Goal: Navigation & Orientation: Find specific page/section

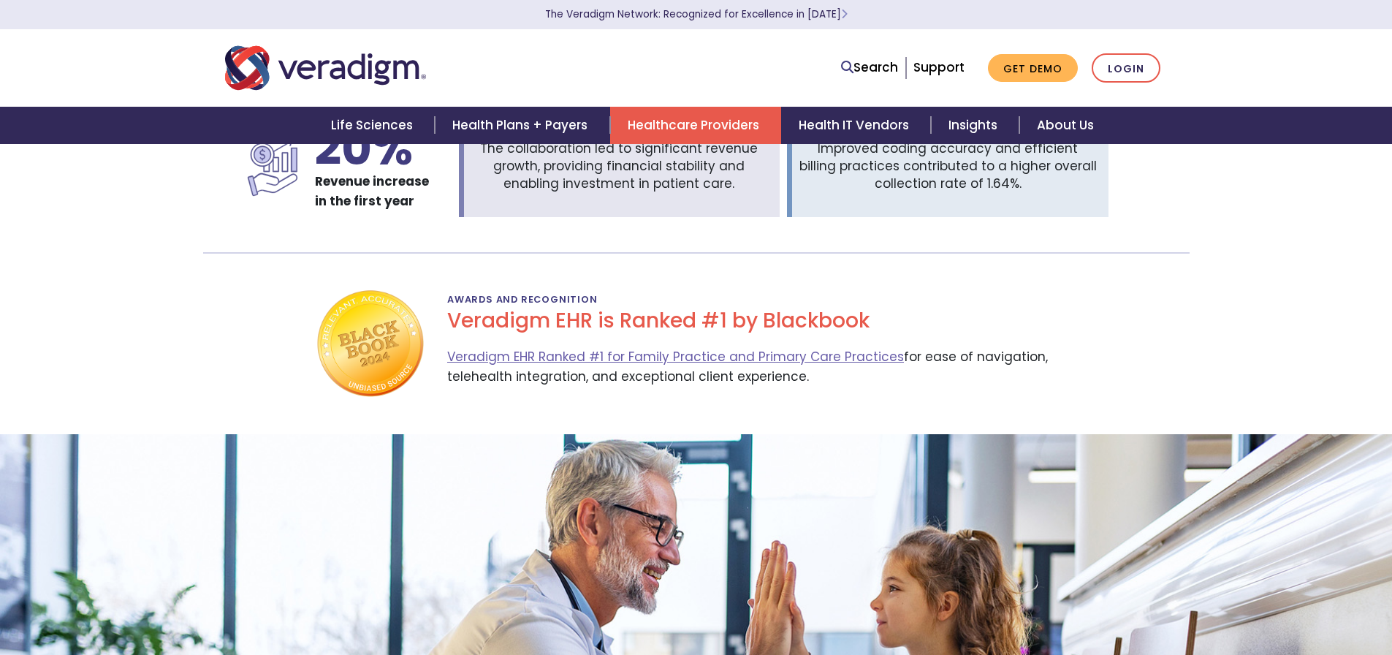
scroll to position [3075, 0]
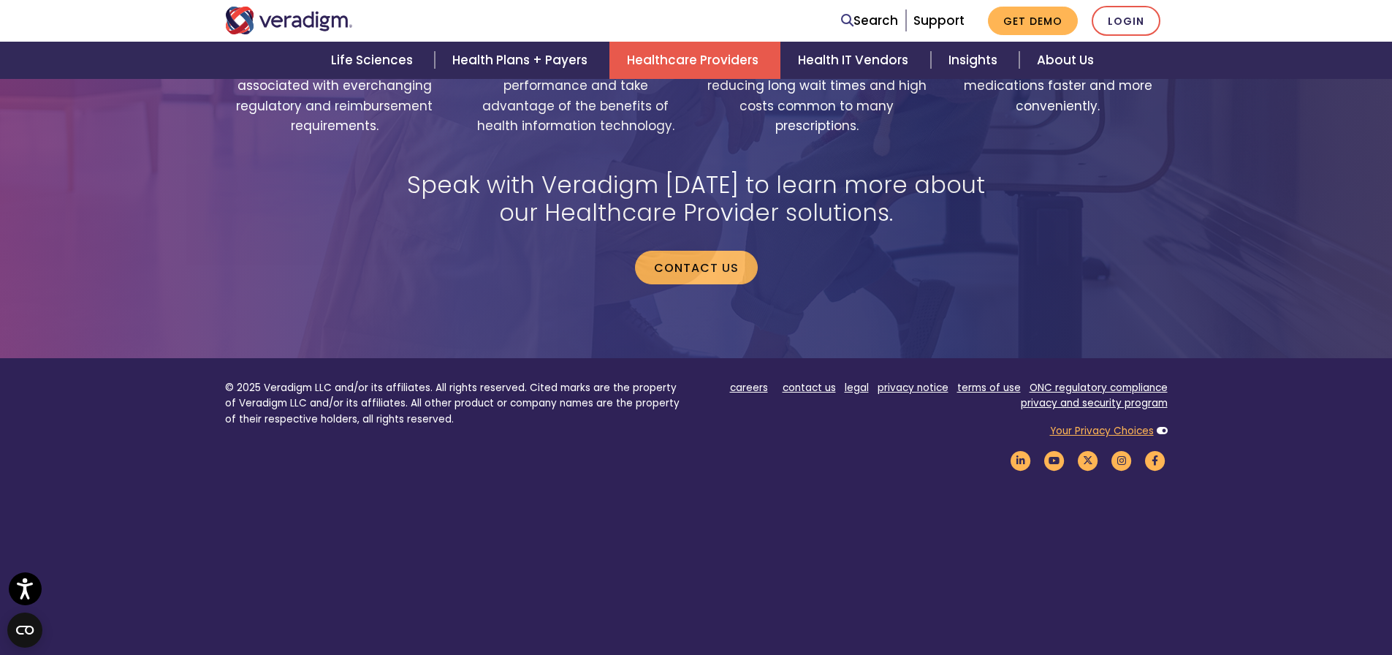
click at [1100, 424] on link "Your Privacy Choices" at bounding box center [1102, 431] width 104 height 14
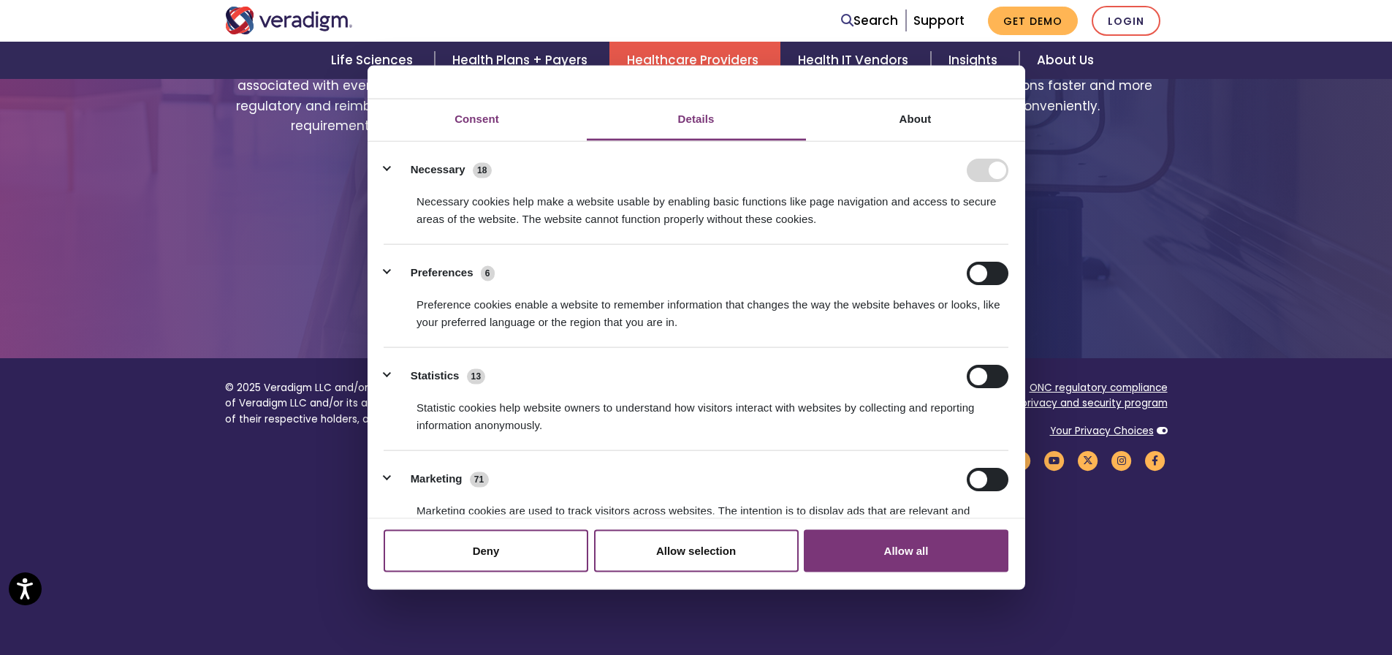
click at [487, 118] on link "Consent" at bounding box center [476, 120] width 219 height 42
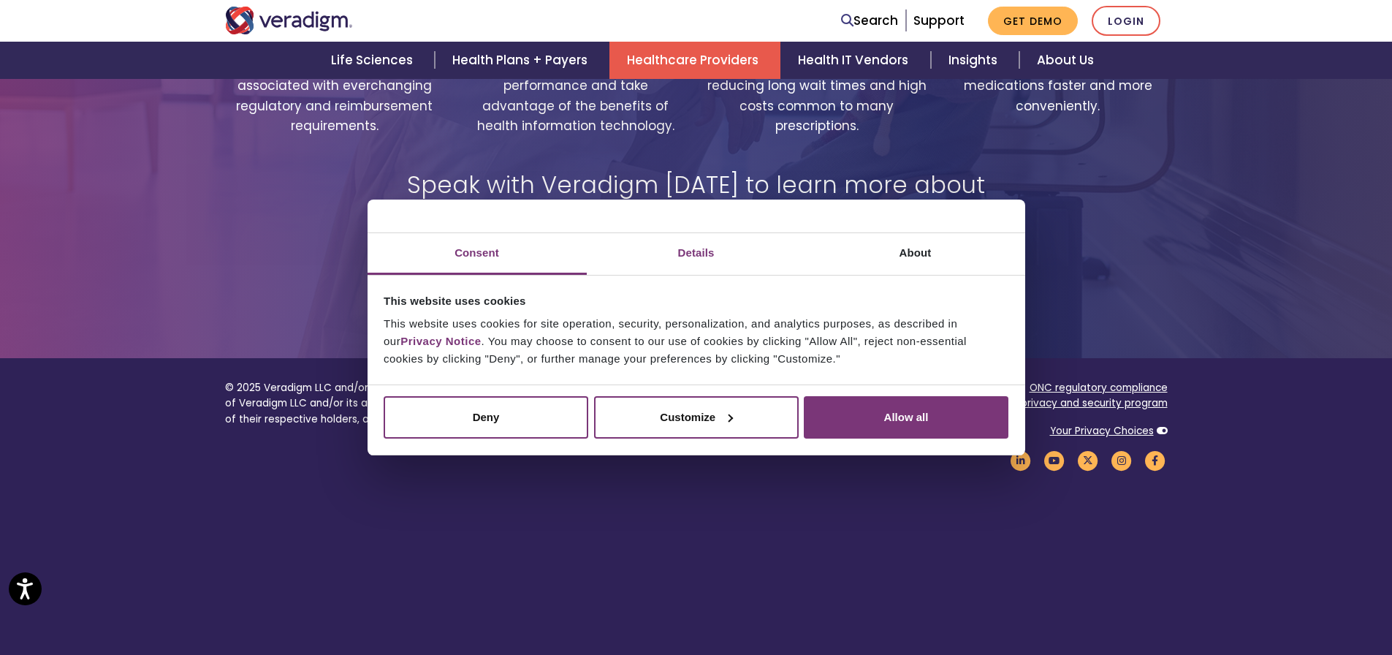
click at [631, 251] on link "Details" at bounding box center [696, 254] width 219 height 42
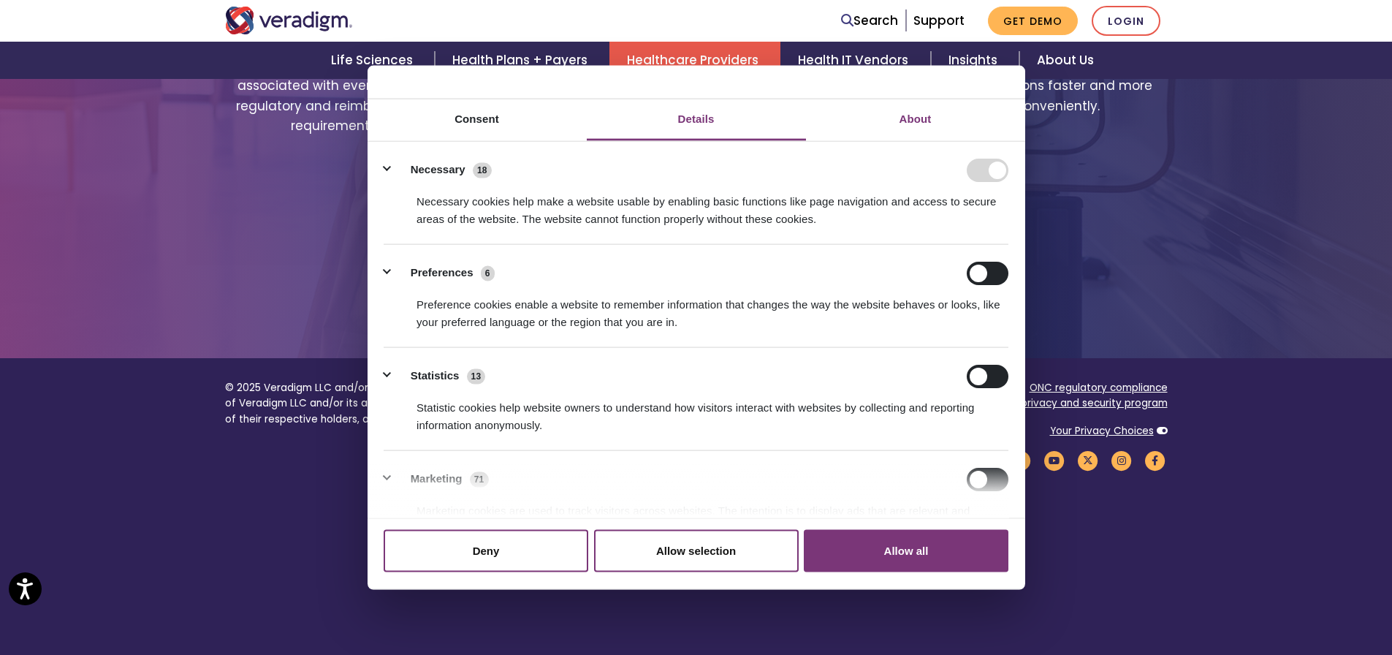
click at [926, 115] on link "About" at bounding box center [915, 120] width 219 height 42
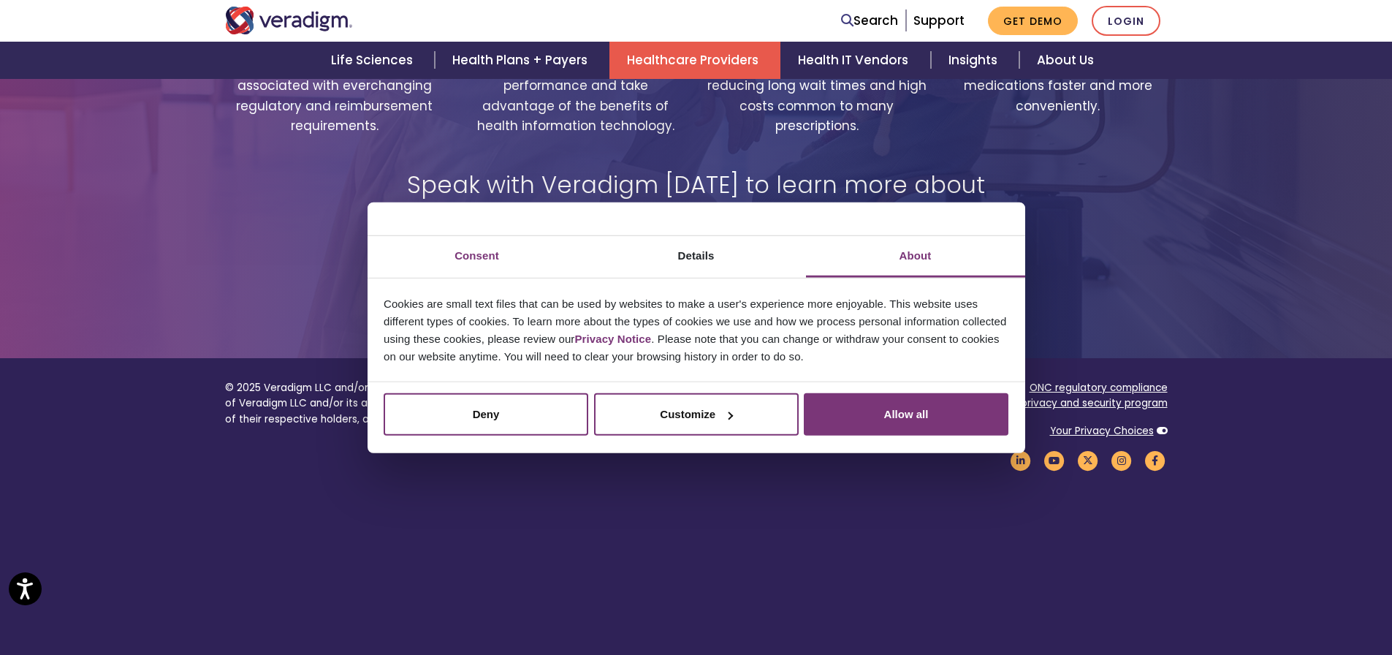
click at [478, 255] on link "Consent" at bounding box center [476, 257] width 219 height 42
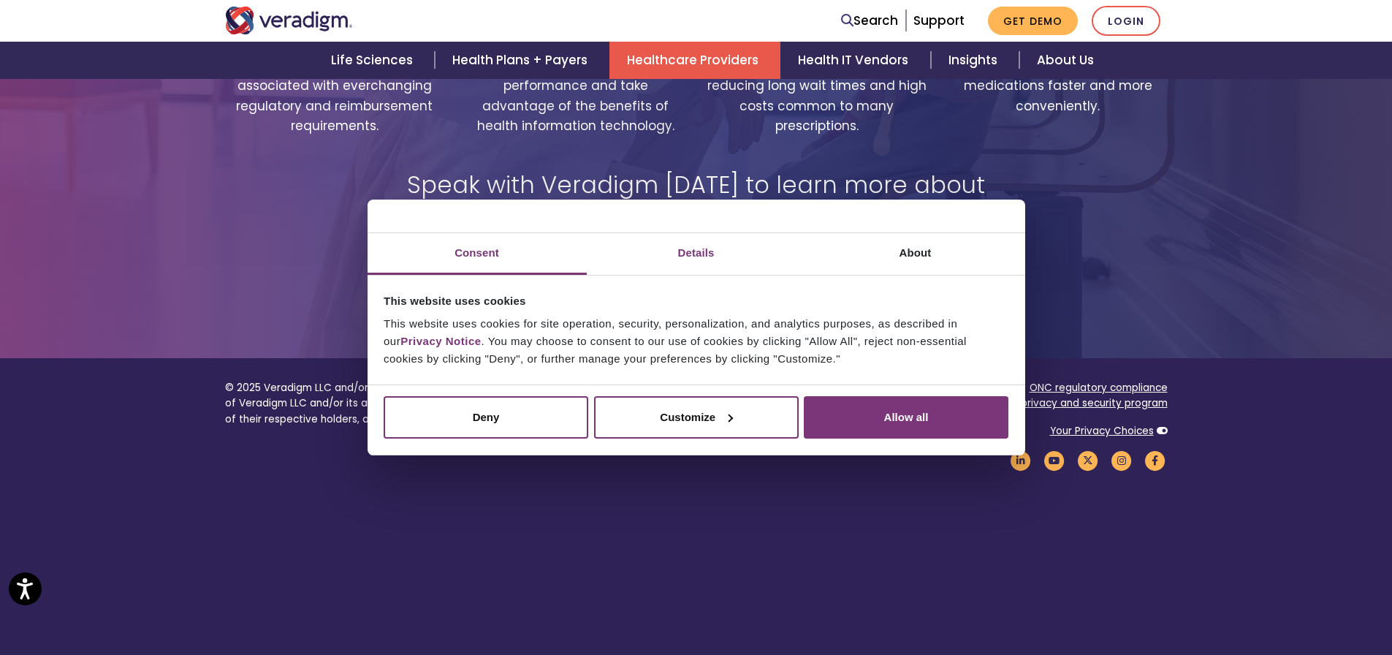
click at [659, 248] on link "Details" at bounding box center [696, 254] width 219 height 42
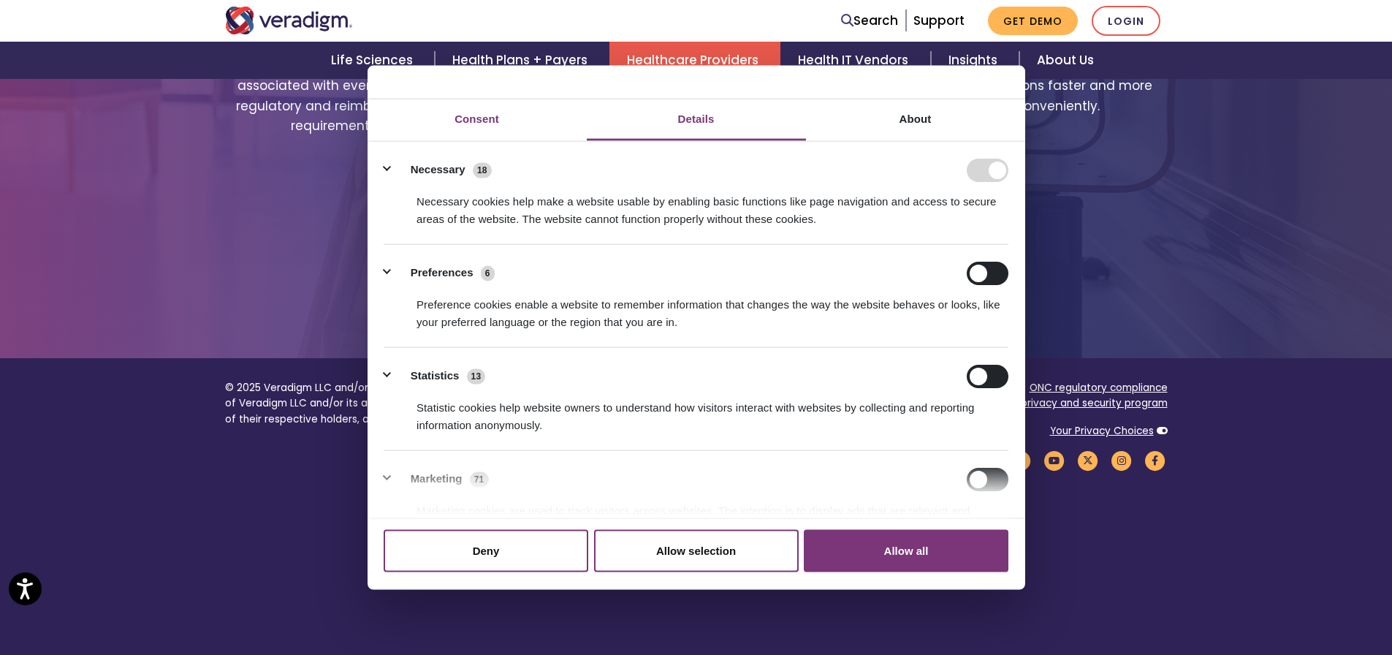
click at [515, 118] on link "Consent" at bounding box center [476, 120] width 219 height 42
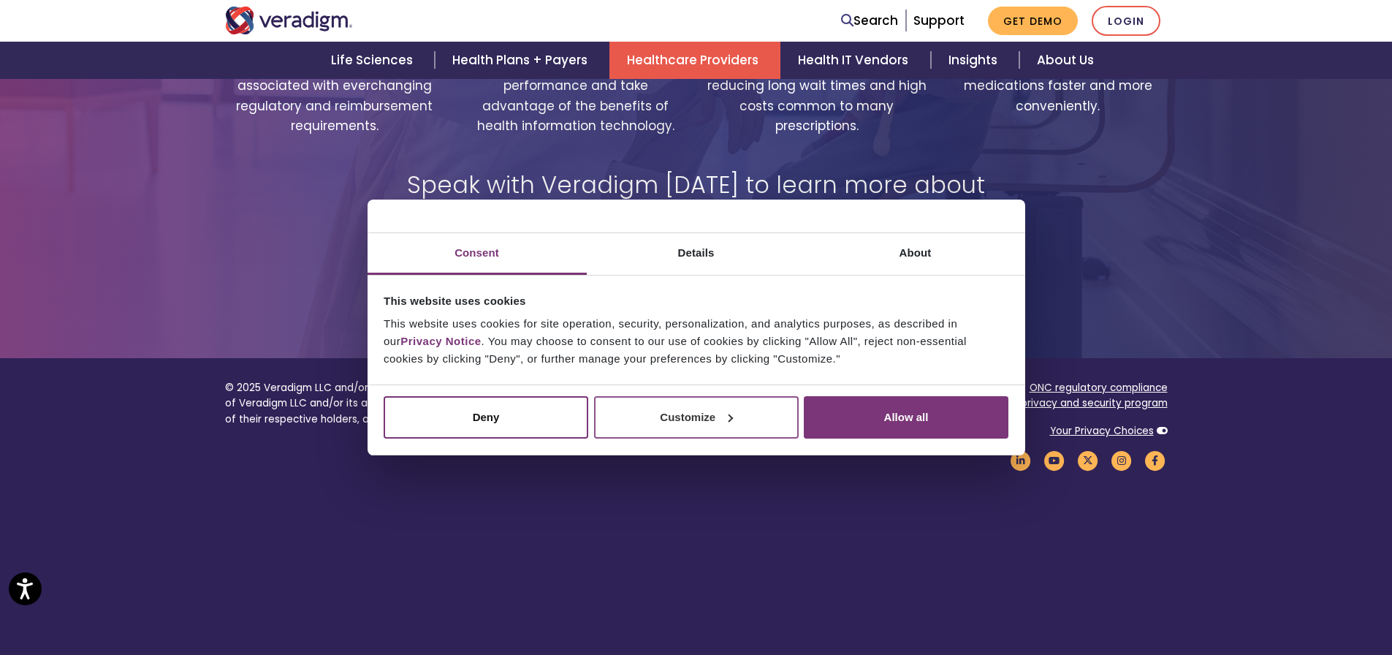
click at [703, 416] on button "Customize" at bounding box center [696, 417] width 205 height 42
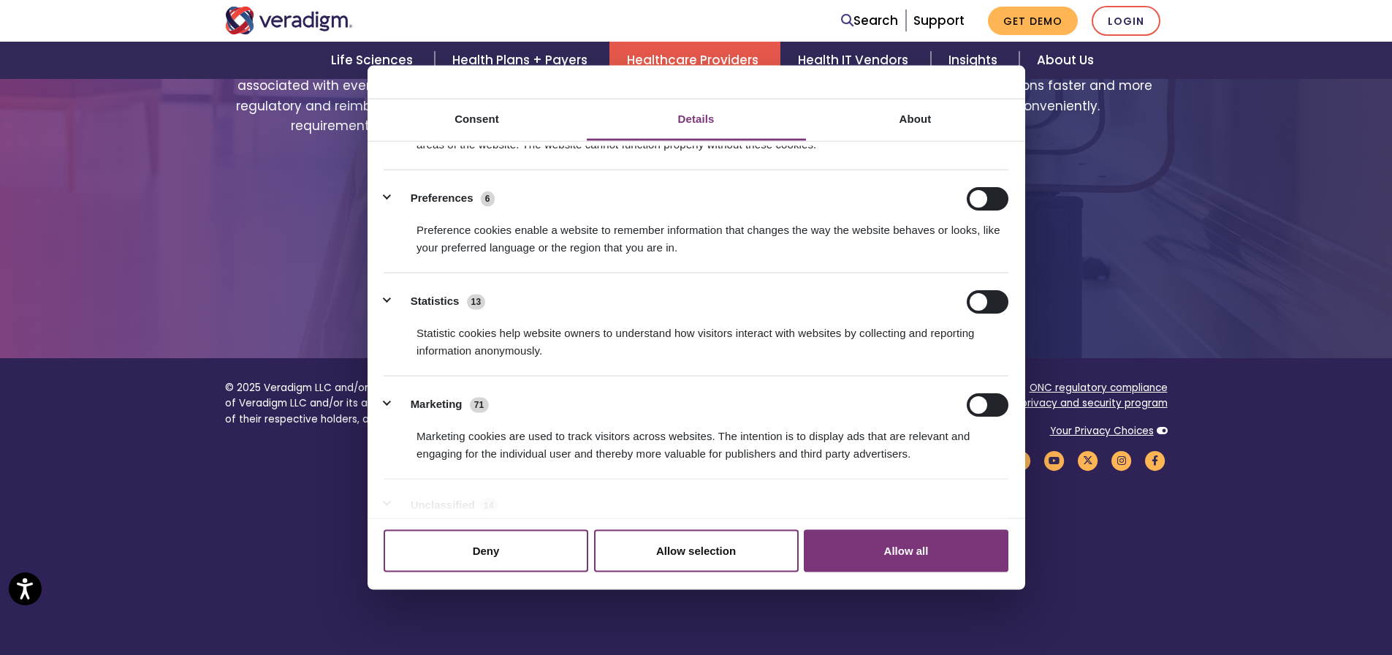
scroll to position [180, 0]
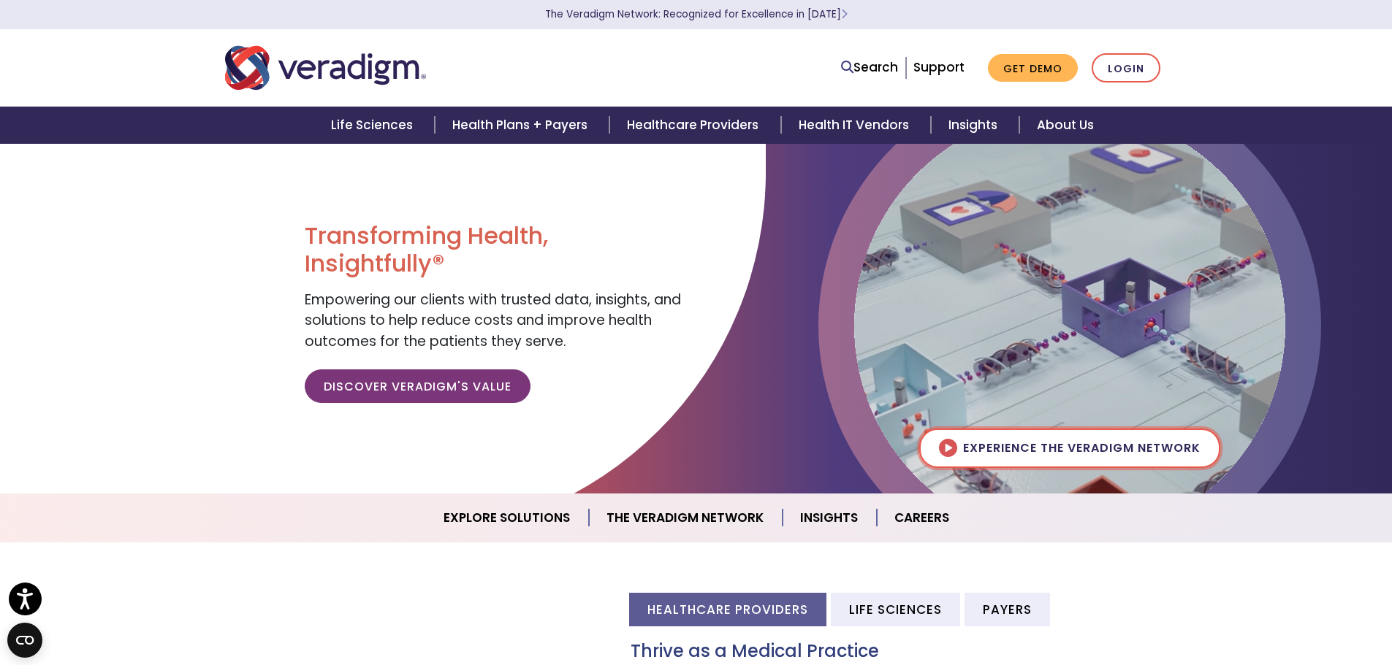
click at [927, 146] on img at bounding box center [1069, 325] width 431 height 431
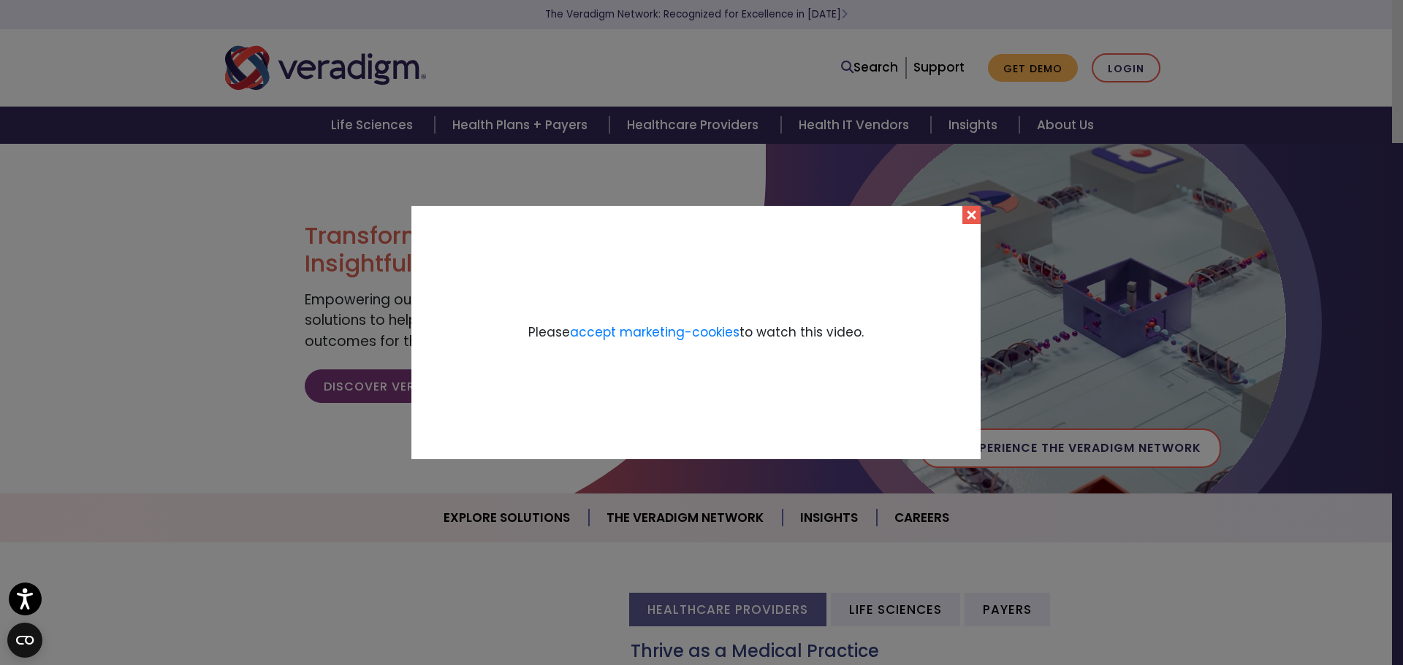
click at [974, 210] on button "Close" at bounding box center [971, 215] width 18 height 18
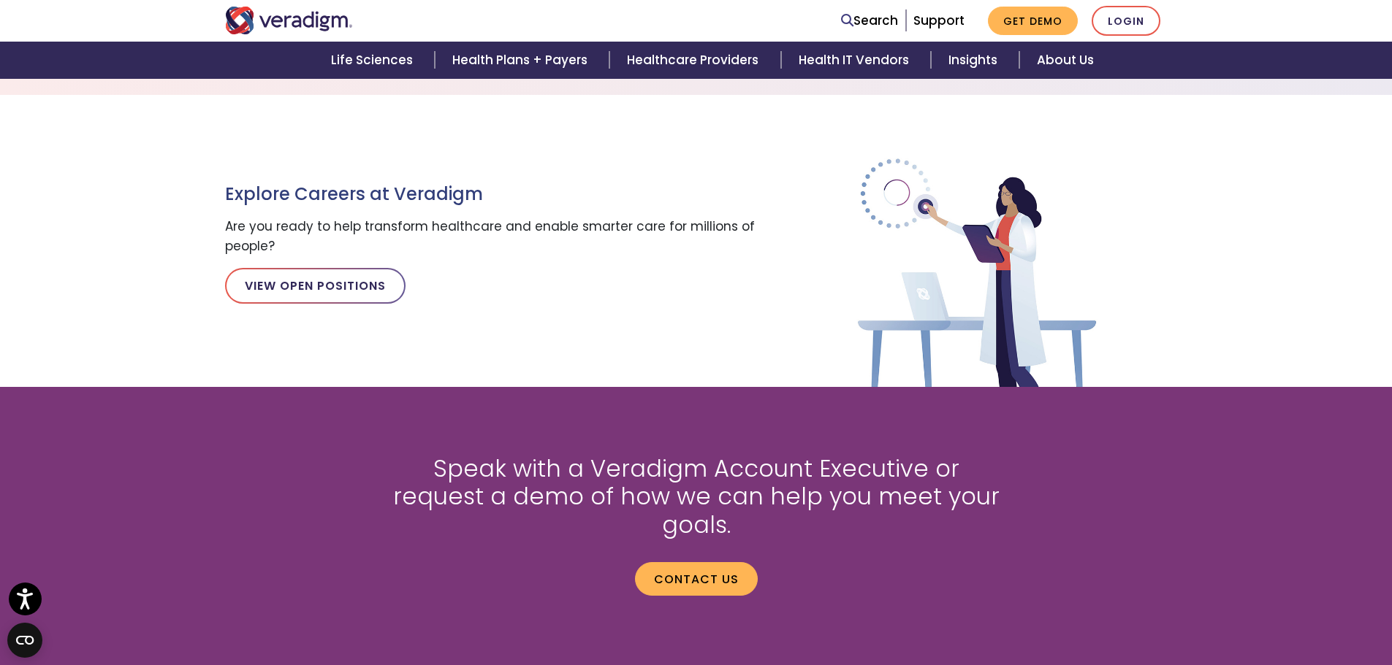
scroll to position [1944, 0]
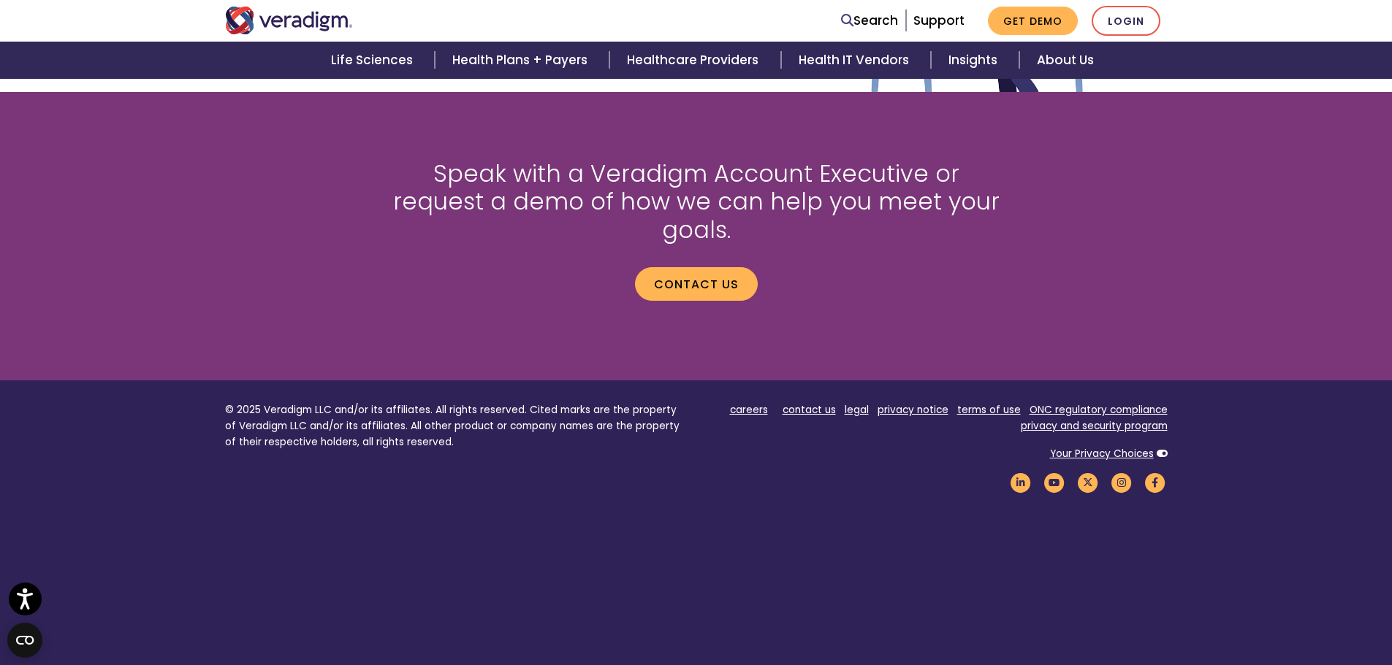
click at [1055, 516] on footer "© 2025 Veradigm LLC and/or its affiliates. All rights reserved. Cited marks are…" at bounding box center [696, 534] width 1392 height 307
click at [1088, 447] on link "Your Privacy Choices" at bounding box center [1102, 454] width 104 height 14
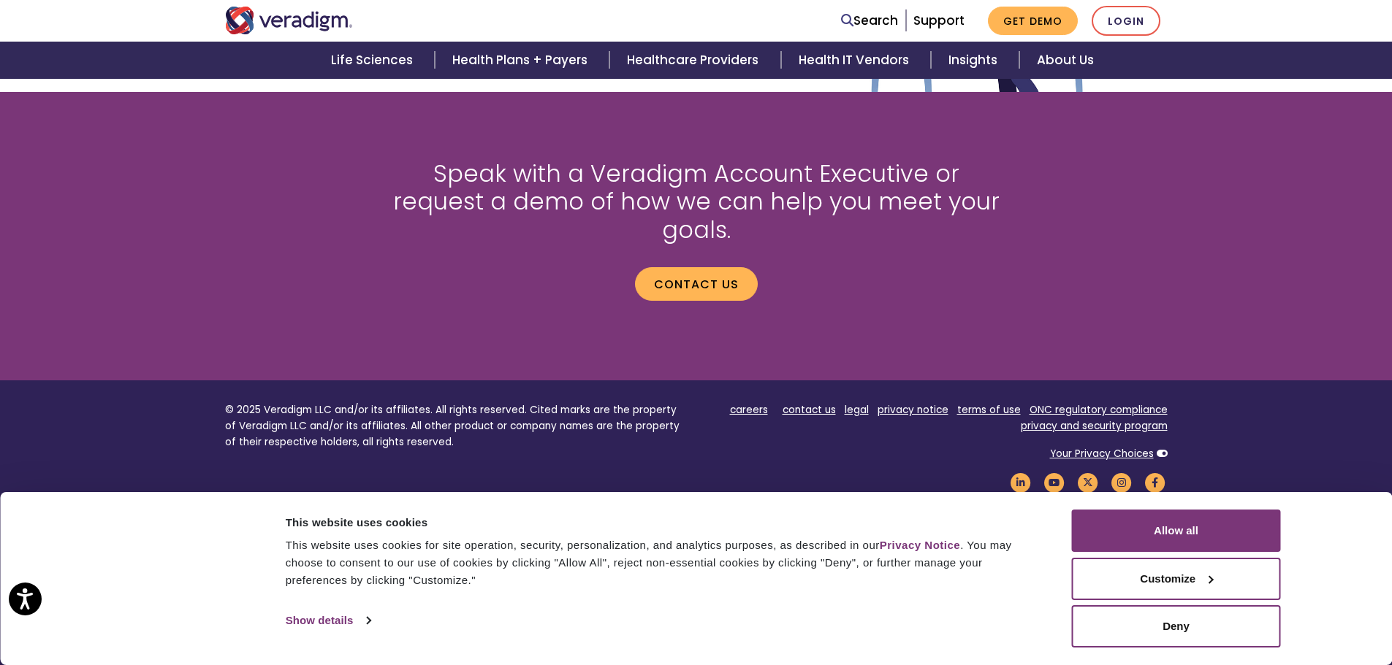
click at [1273, 152] on div "Speak with a Veradigm Account Executive or request a demo of how we can help yo…" at bounding box center [696, 236] width 1392 height 223
click at [928, 209] on h2 "Speak with a Veradigm Account Executive or request a demo of how we can help yo…" at bounding box center [696, 202] width 621 height 84
